Goal: Find specific page/section: Find specific page/section

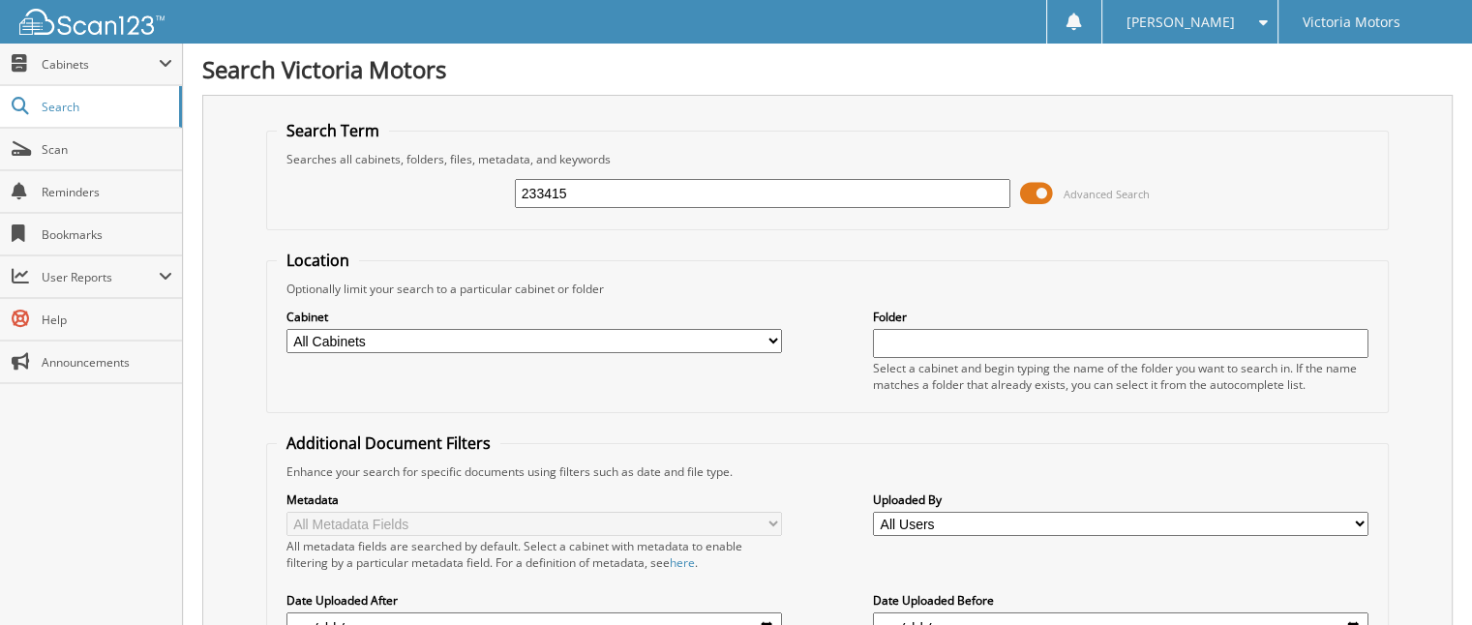
type input "233415"
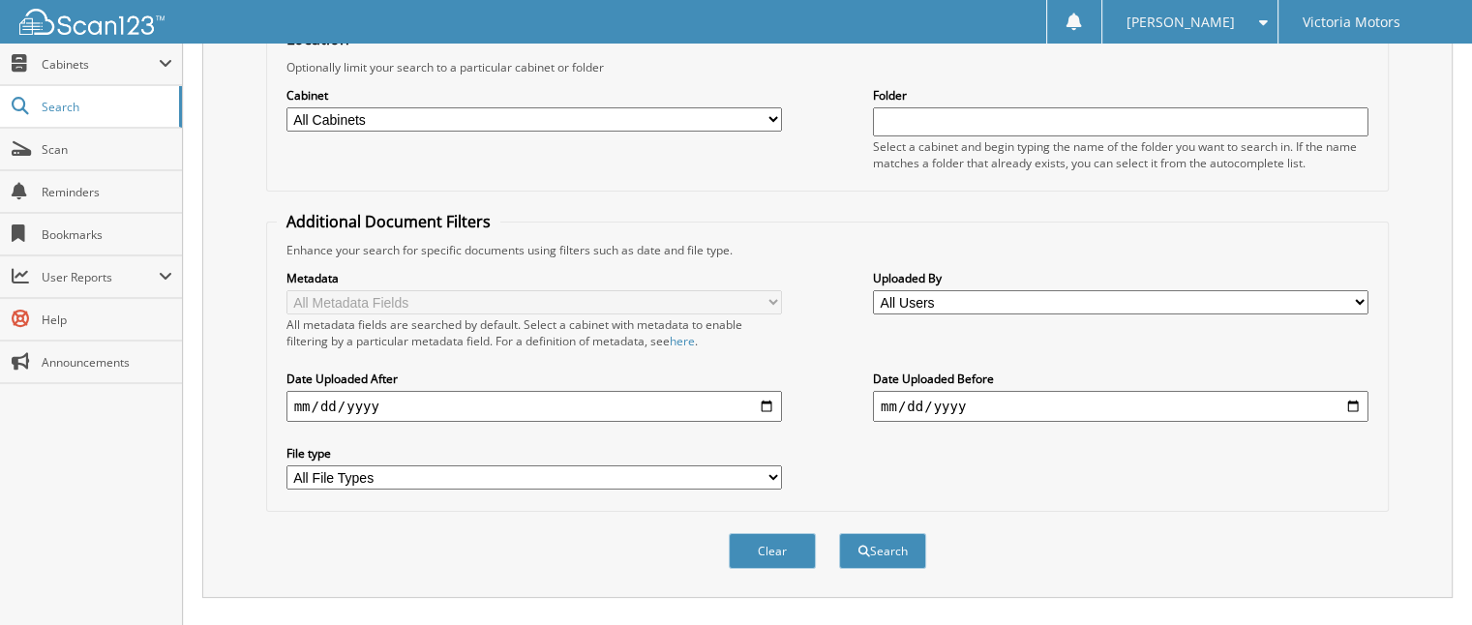
scroll to position [554, 0]
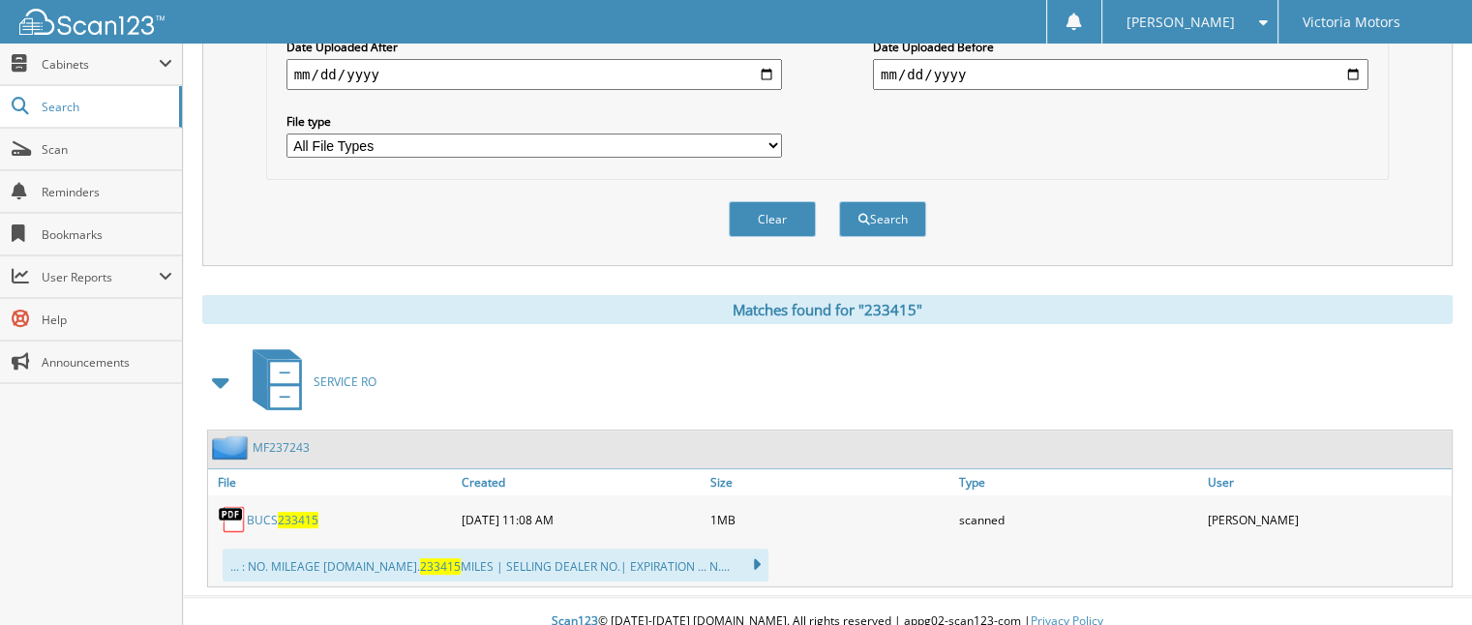
click at [261, 512] on link "BUCS 233415" at bounding box center [283, 520] width 72 height 16
